Goal: Information Seeking & Learning: Learn about a topic

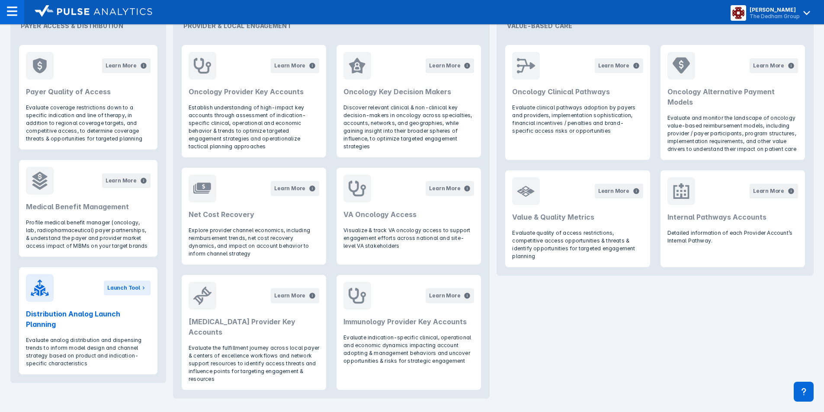
scroll to position [380, 0]
click at [124, 289] on div "Launch Tool" at bounding box center [123, 288] width 33 height 8
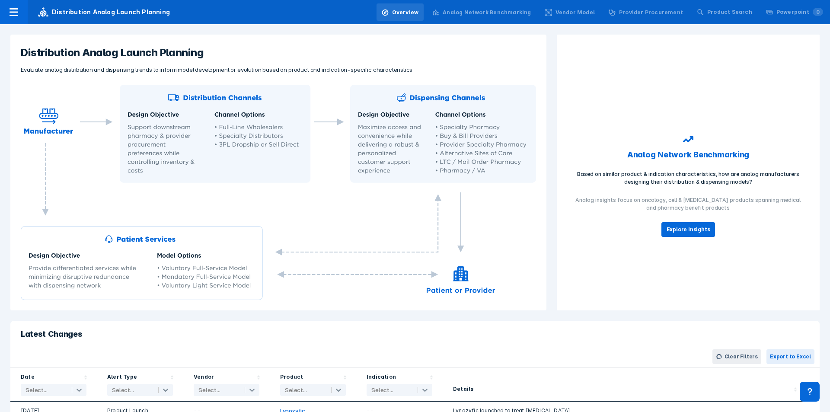
click at [519, 14] on div "Analog Network Benchmarking" at bounding box center [487, 13] width 88 height 8
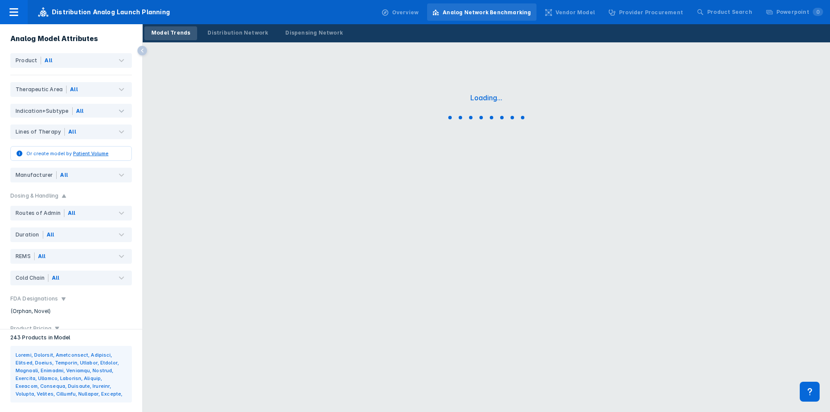
click at [298, 29] on div "Dispensing Network" at bounding box center [314, 33] width 58 height 8
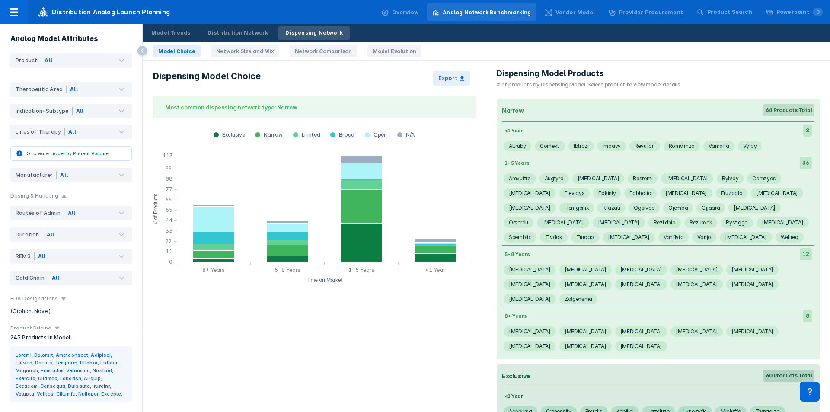
click at [712, 9] on div "Product Search" at bounding box center [725, 11] width 66 height 17
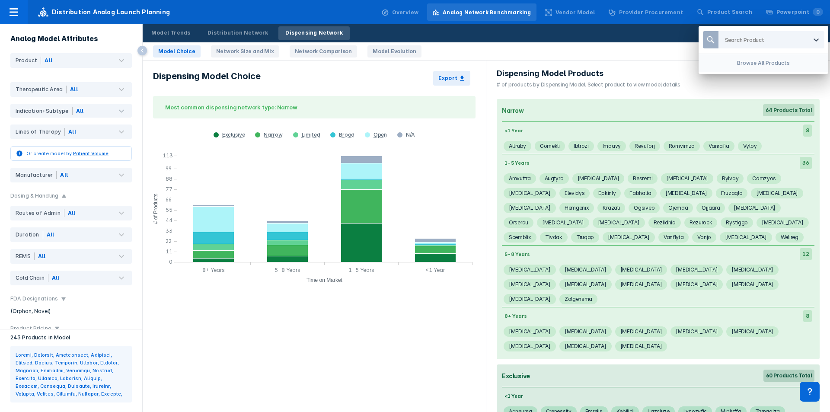
click at [731, 42] on div at bounding box center [766, 40] width 82 height 8
type input "keytrud"
click at [741, 60] on div "Keytruda" at bounding box center [771, 62] width 99 height 17
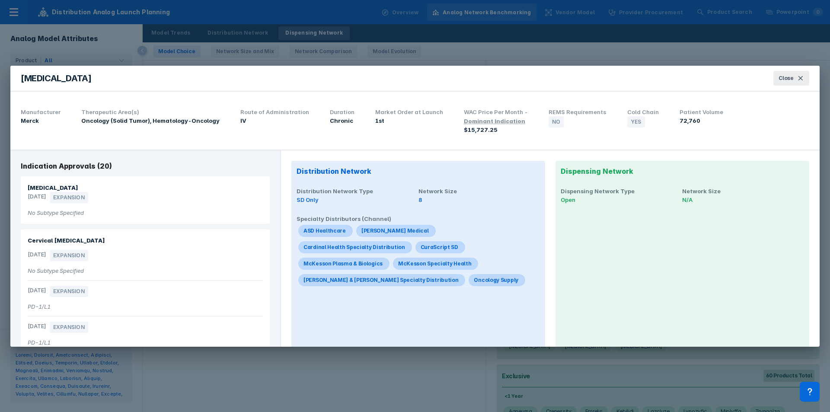
click at [805, 73] on button "Close" at bounding box center [792, 78] width 36 height 15
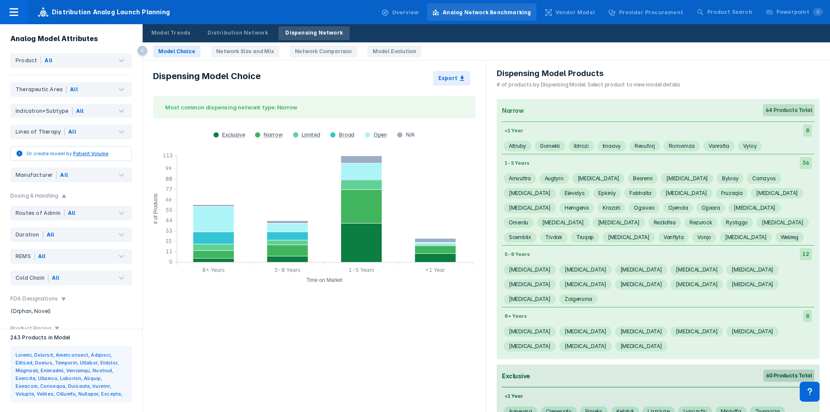
click at [725, 6] on div "Product Search" at bounding box center [725, 11] width 66 height 17
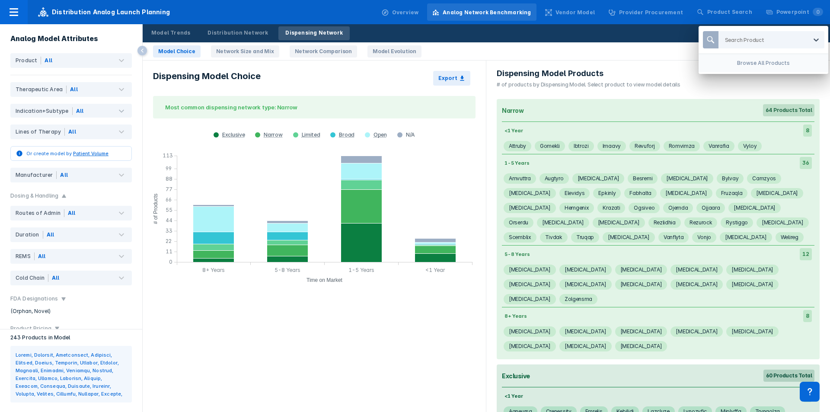
click at [741, 37] on div at bounding box center [766, 40] width 82 height 8
click at [767, 45] on div "Search Product" at bounding box center [763, 40] width 89 height 16
type input "enher"
click at [761, 68] on div "Enhertu" at bounding box center [771, 62] width 99 height 17
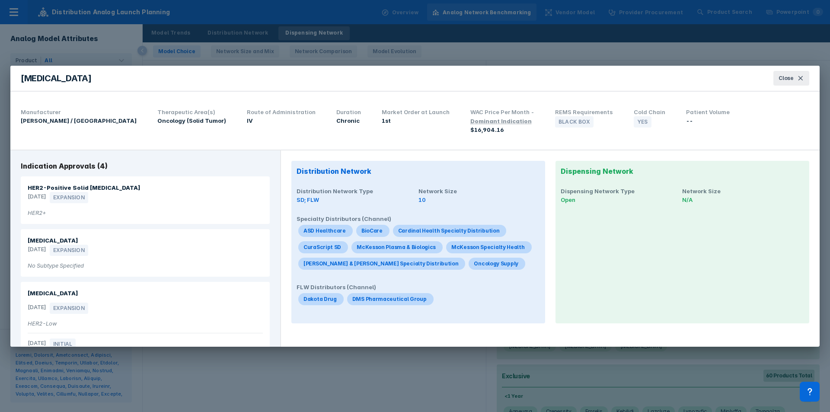
click at [796, 82] on button "Close" at bounding box center [792, 78] width 36 height 15
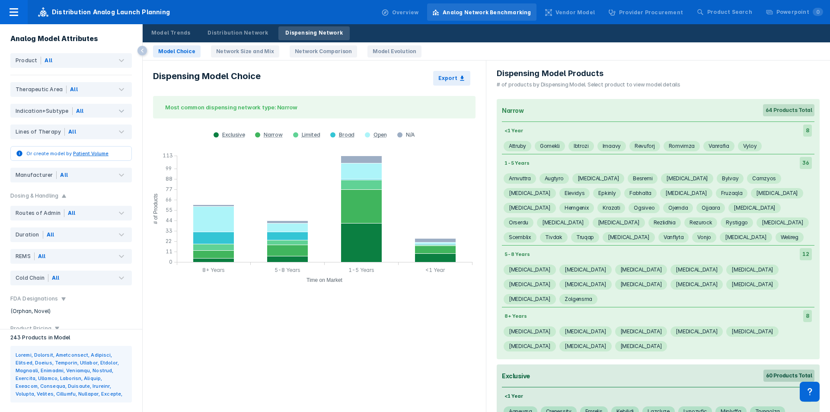
click at [728, 12] on div "Product Search" at bounding box center [730, 12] width 45 height 8
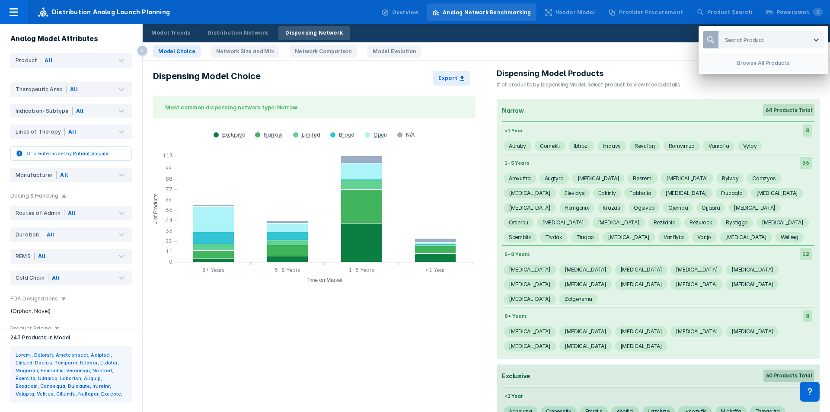
click at [735, 41] on div at bounding box center [766, 40] width 82 height 8
type input "h"
type input "darza"
click at [753, 76] on div "Darzalex Faspro" at bounding box center [771, 79] width 99 height 17
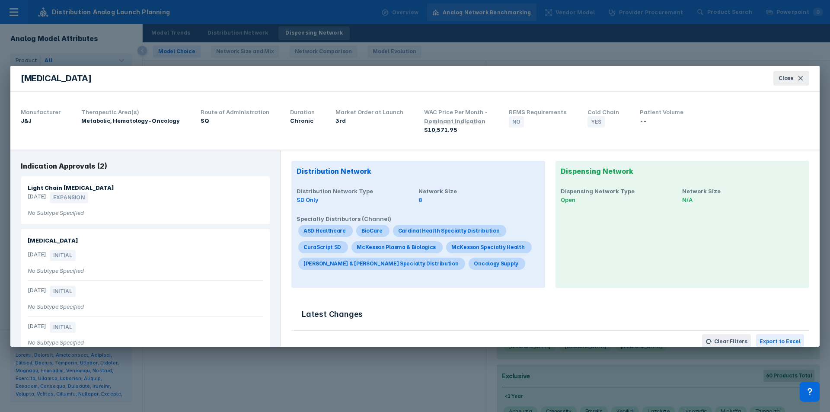
click at [798, 80] on icon at bounding box center [801, 78] width 7 height 7
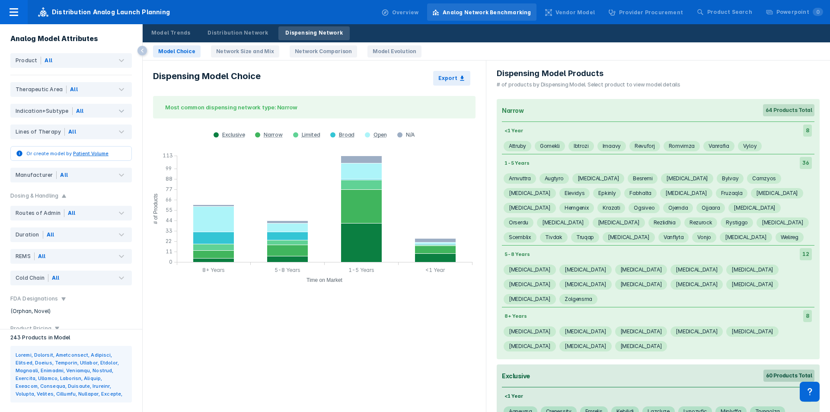
click at [717, 9] on div "Product Search" at bounding box center [730, 12] width 45 height 8
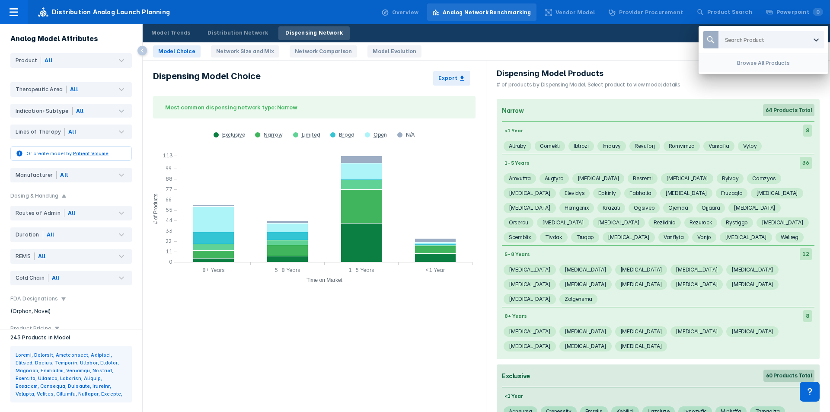
click at [741, 39] on div at bounding box center [766, 40] width 82 height 8
type input "perje"
click at [737, 56] on div "Perjeta" at bounding box center [771, 62] width 99 height 17
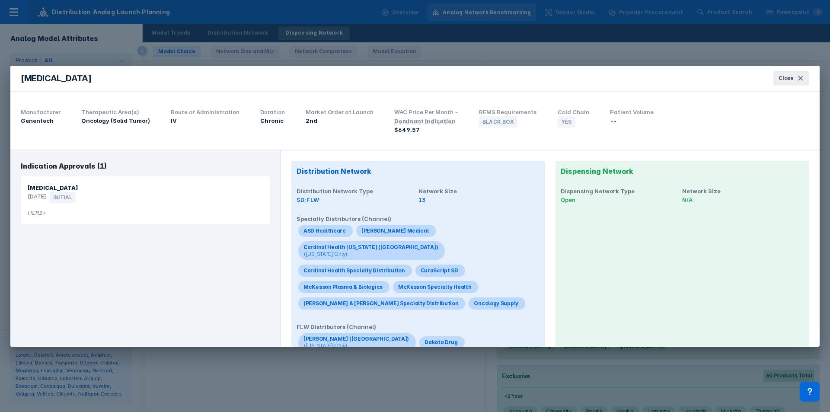
click at [794, 82] on button "Close" at bounding box center [792, 78] width 36 height 15
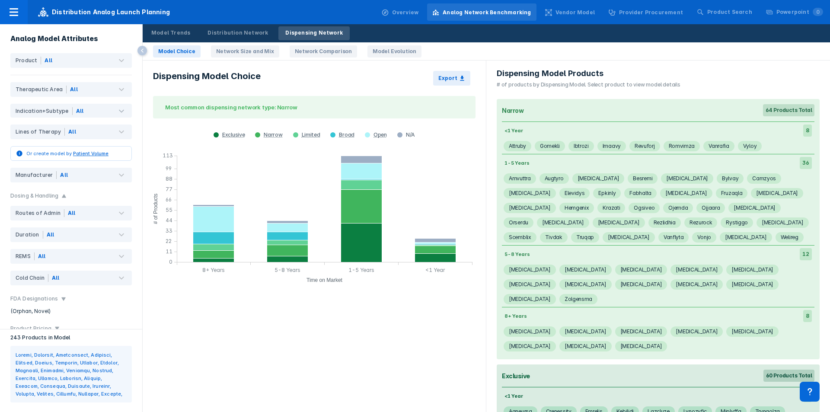
click at [724, 6] on div "Product Search" at bounding box center [725, 11] width 66 height 17
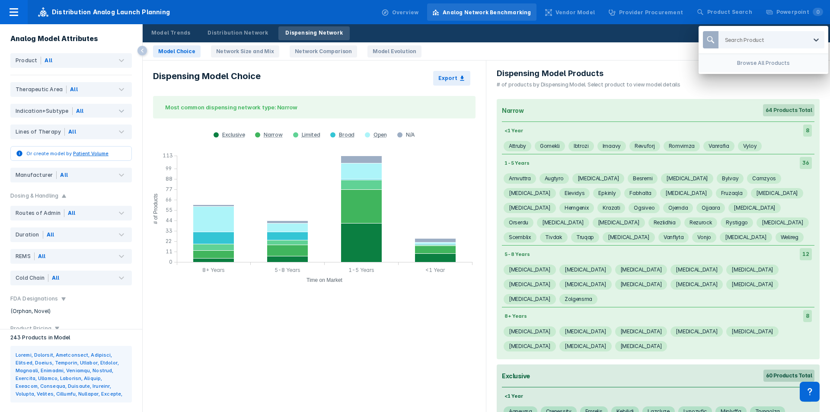
click at [746, 43] on div at bounding box center [766, 40] width 82 height 8
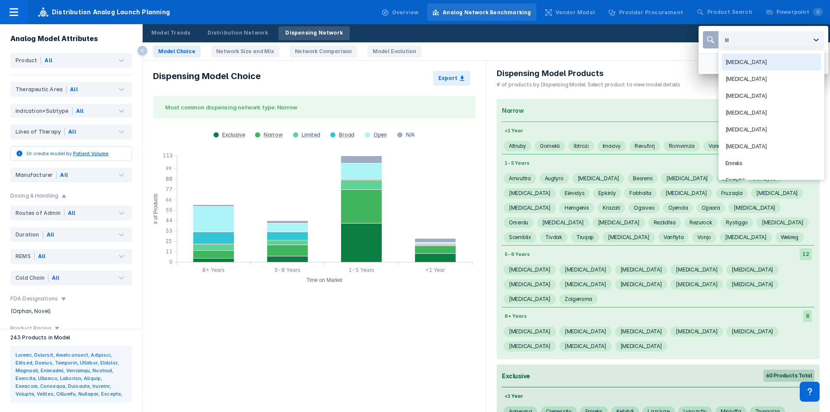
type input "libt"
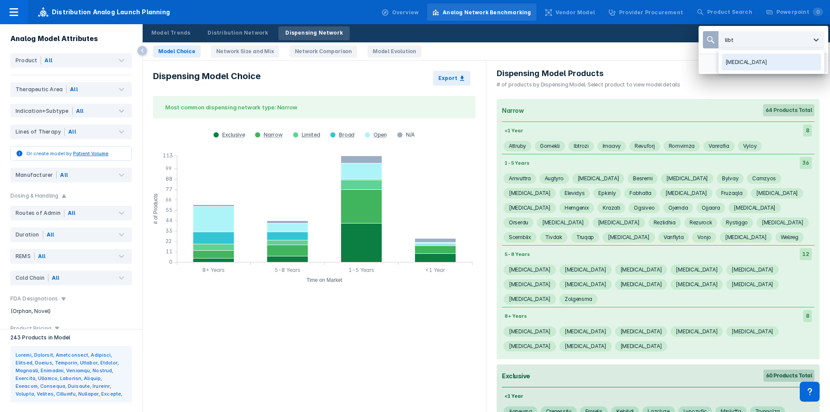
click at [738, 66] on div "Libtayo" at bounding box center [771, 62] width 99 height 17
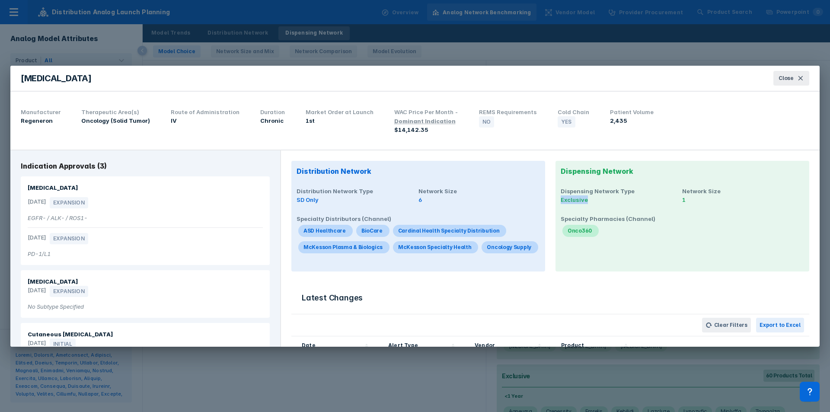
drag, startPoint x: 582, startPoint y: 200, endPoint x: 555, endPoint y: 199, distance: 27.3
click at [556, 199] on div "Dispensing Network Dispensing Network Type Exclusive Network Size 1 Specialty P…" at bounding box center [683, 216] width 254 height 111
drag, startPoint x: 558, startPoint y: 192, endPoint x: 631, endPoint y: 189, distance: 73.6
click at [631, 189] on h4 "Dispensing Network Type" at bounding box center [622, 191] width 122 height 9
click at [793, 74] on span "Close" at bounding box center [786, 78] width 15 height 8
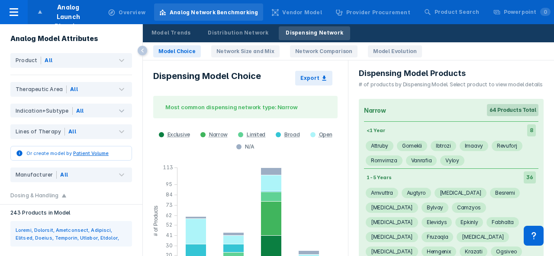
click at [448, 15] on div "Product Search" at bounding box center [456, 12] width 45 height 8
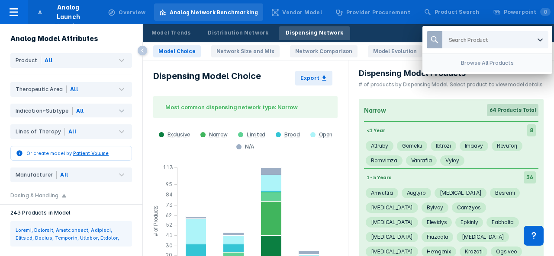
click at [455, 36] on div at bounding box center [490, 40] width 82 height 8
click at [480, 40] on div at bounding box center [490, 40] width 82 height 8
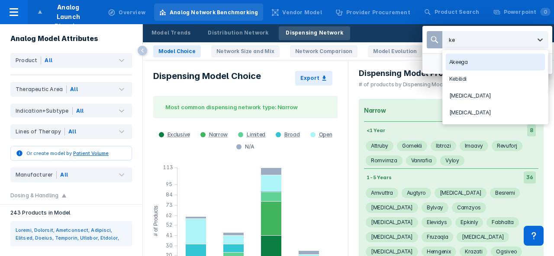
type input "k"
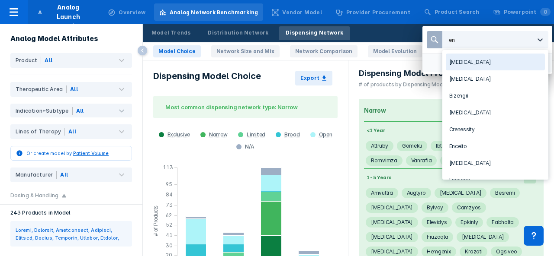
type input "enh"
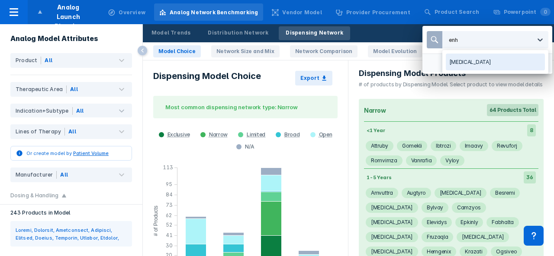
click at [471, 59] on div "Enhertu" at bounding box center [495, 62] width 99 height 17
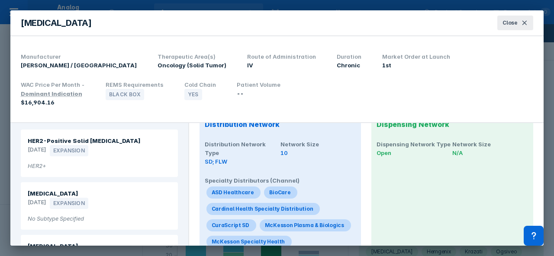
scroll to position [20, 0]
click at [510, 19] on button "Close" at bounding box center [515, 23] width 36 height 15
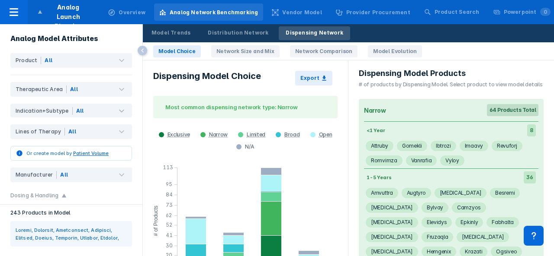
click at [468, 13] on div "Product Search" at bounding box center [456, 12] width 45 height 8
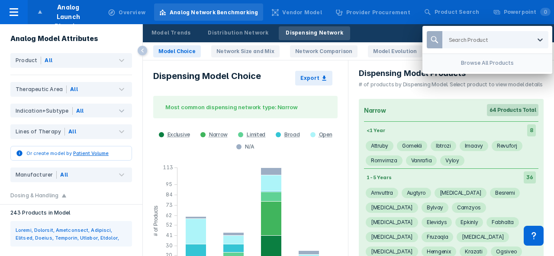
click at [464, 43] on div at bounding box center [490, 40] width 82 height 8
type input "keytru"
click at [466, 60] on div "Keytruda" at bounding box center [495, 62] width 99 height 17
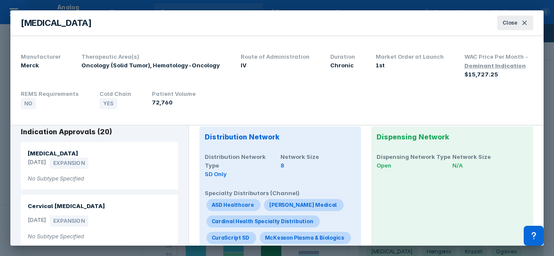
scroll to position [9, 0]
click at [507, 22] on span "Close" at bounding box center [509, 23] width 15 height 8
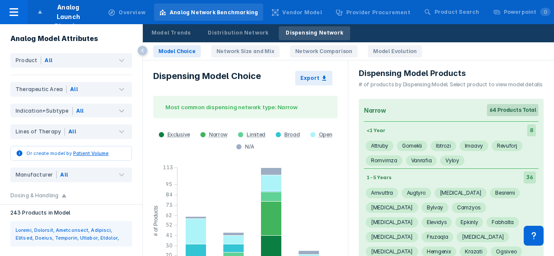
click at [450, 19] on div "Product Search" at bounding box center [452, 11] width 66 height 17
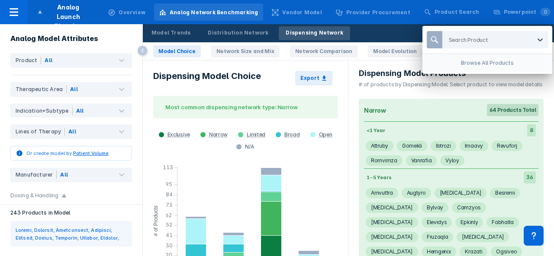
click at [458, 40] on div at bounding box center [490, 40] width 82 height 8
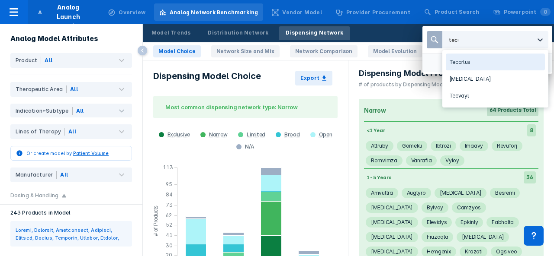
type input "tecen"
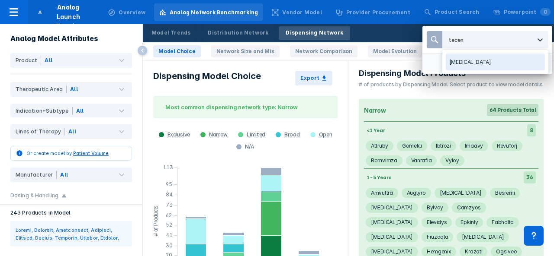
click at [462, 66] on div "Tecentriq" at bounding box center [495, 62] width 99 height 17
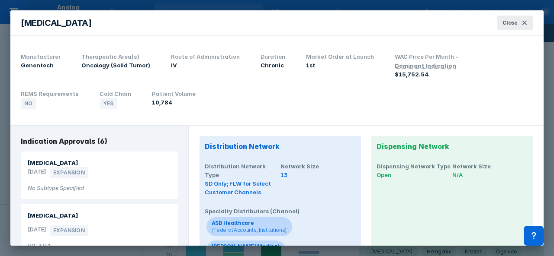
click at [513, 28] on button "Close" at bounding box center [515, 23] width 36 height 15
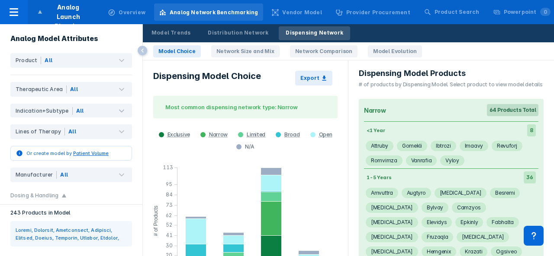
click at [455, 18] on div "Product Search" at bounding box center [452, 11] width 66 height 17
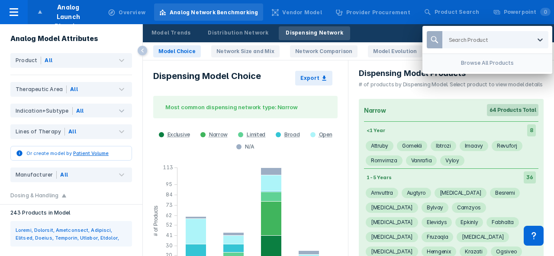
click at [463, 37] on div at bounding box center [490, 40] width 82 height 8
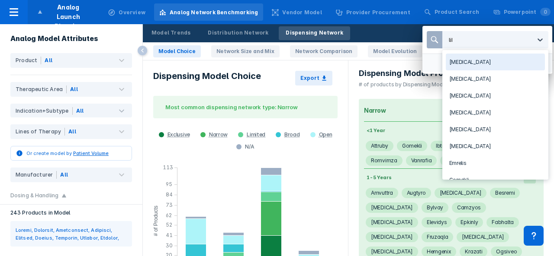
type input "libt"
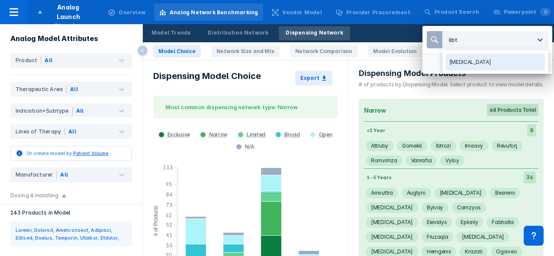
click at [461, 69] on div "Libtayo" at bounding box center [495, 62] width 99 height 17
